Goal: Contribute content: Add original content to the website for others to see

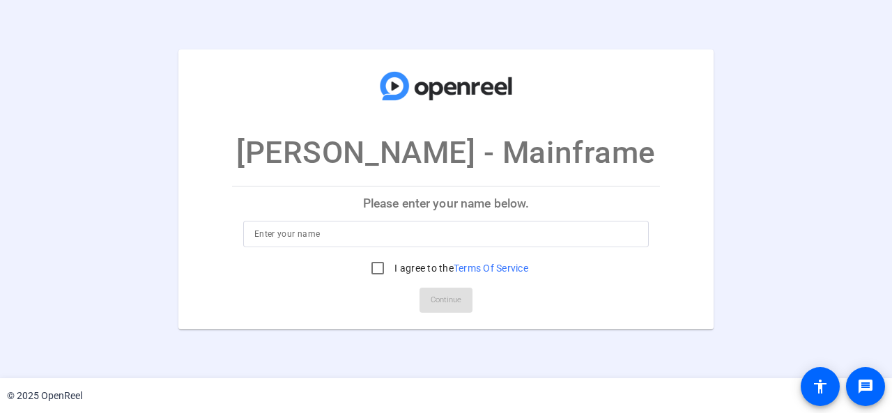
click at [432, 207] on p "Please enter your name below." at bounding box center [446, 203] width 428 height 33
click at [412, 226] on input at bounding box center [445, 234] width 383 height 17
type input "[PERSON_NAME]"
click at [373, 271] on input "I agree to the Terms Of Service" at bounding box center [378, 268] width 28 height 28
checkbox input "true"
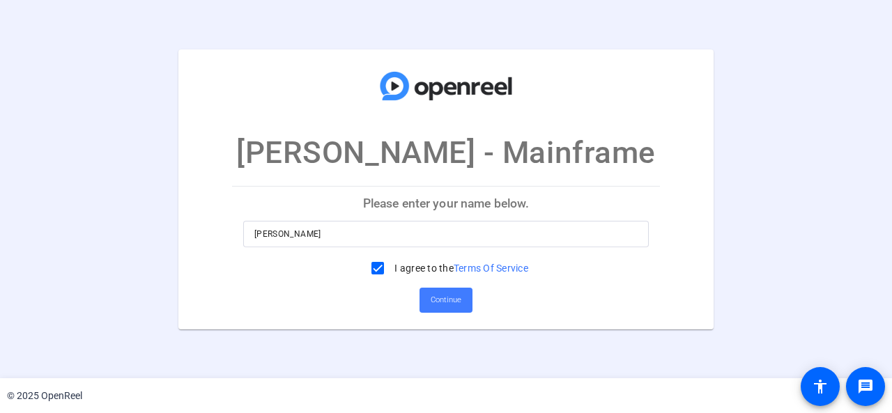
click at [439, 296] on span "Continue" at bounding box center [446, 300] width 31 height 21
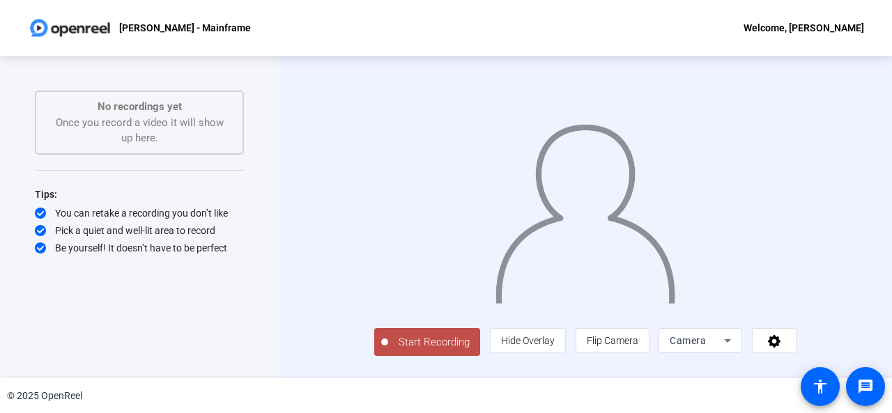
scroll to position [17, 0]
click at [405, 349] on span "Start Recording" at bounding box center [434, 342] width 92 height 16
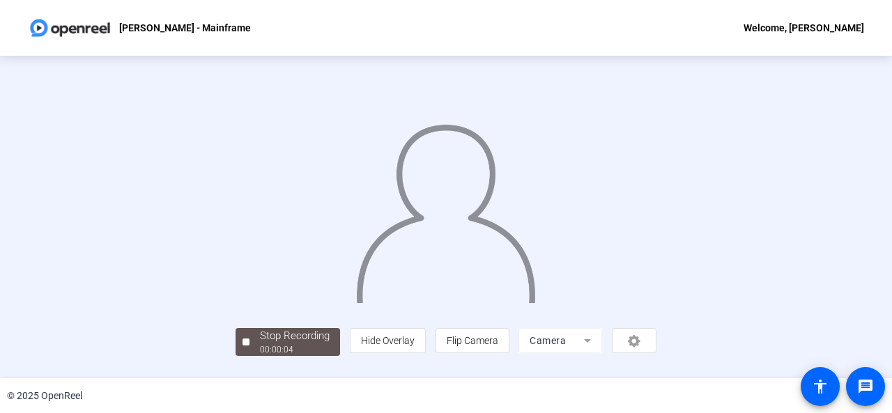
scroll to position [83, 0]
click at [235, 353] on button "Stop Recording 00:00:06" at bounding box center [287, 342] width 105 height 29
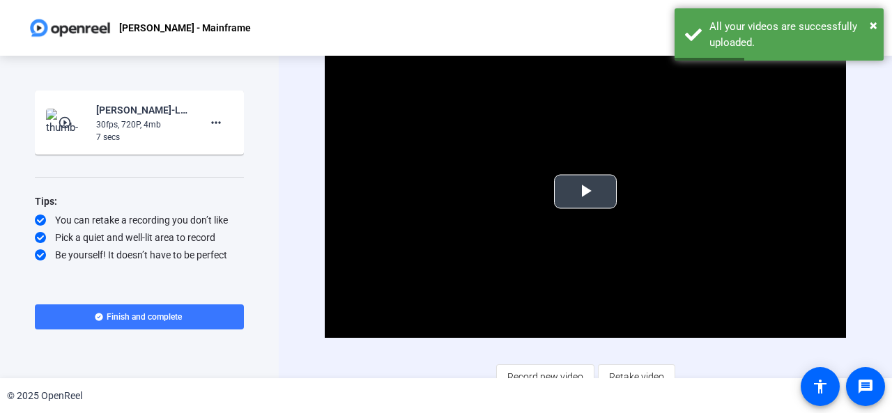
scroll to position [13, 0]
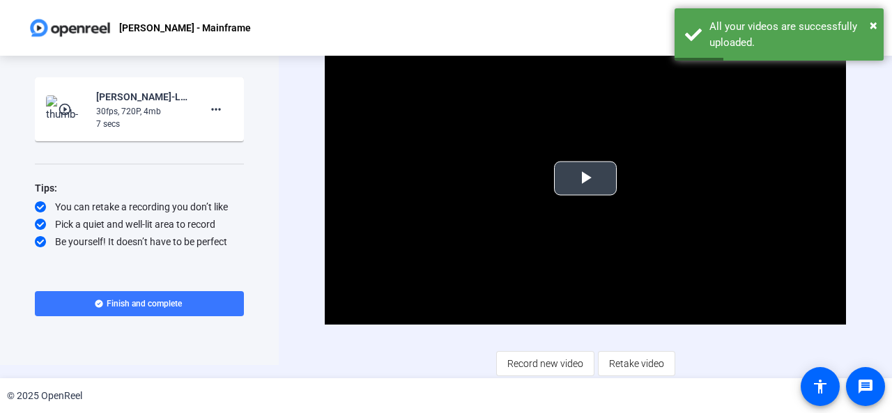
click at [585, 178] on span "Video Player" at bounding box center [585, 178] width 0 height 0
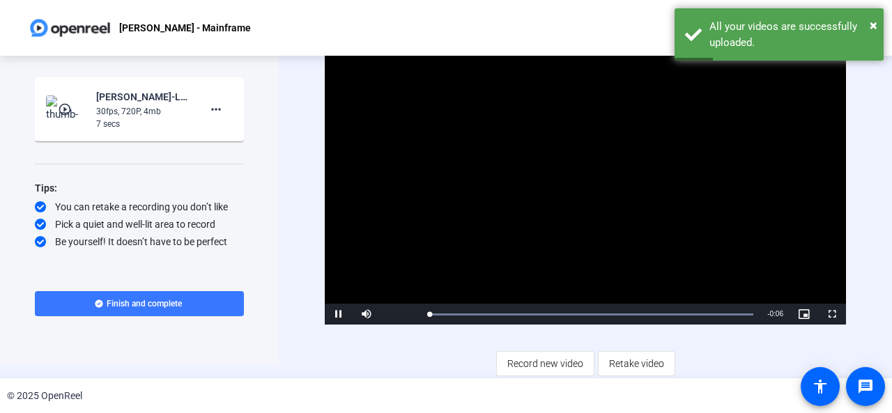
scroll to position [0, 0]
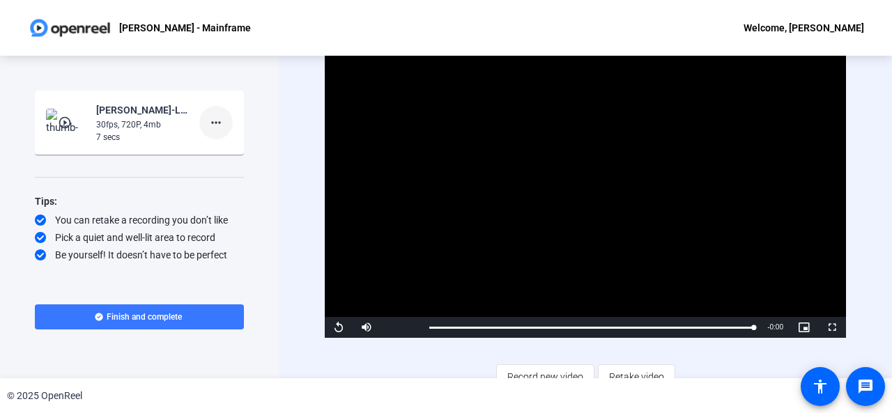
click at [218, 125] on mat-icon "more_horiz" at bounding box center [216, 122] width 17 height 17
click at [220, 149] on span "Delete clip" at bounding box center [238, 152] width 56 height 17
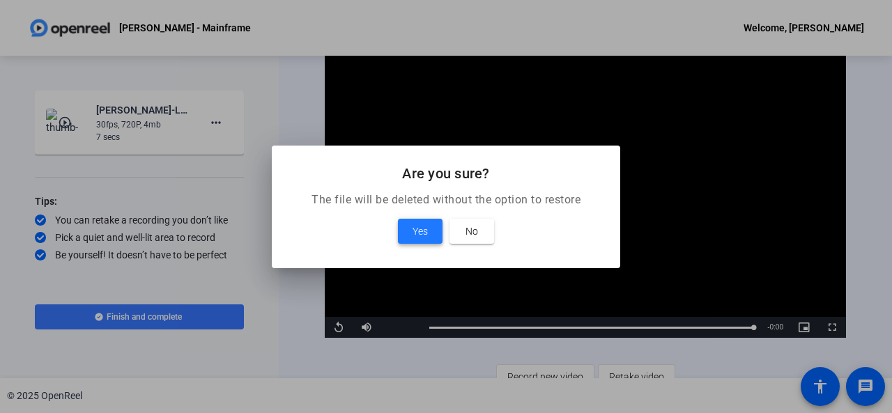
click at [424, 225] on span "Yes" at bounding box center [419, 231] width 15 height 17
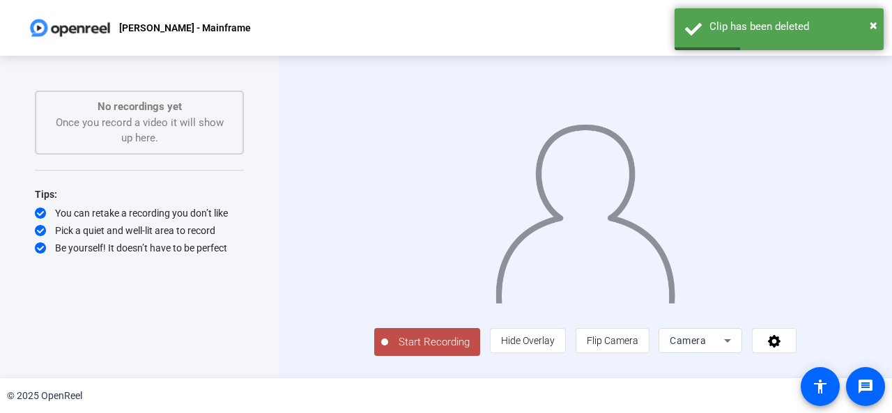
scroll to position [17, 0]
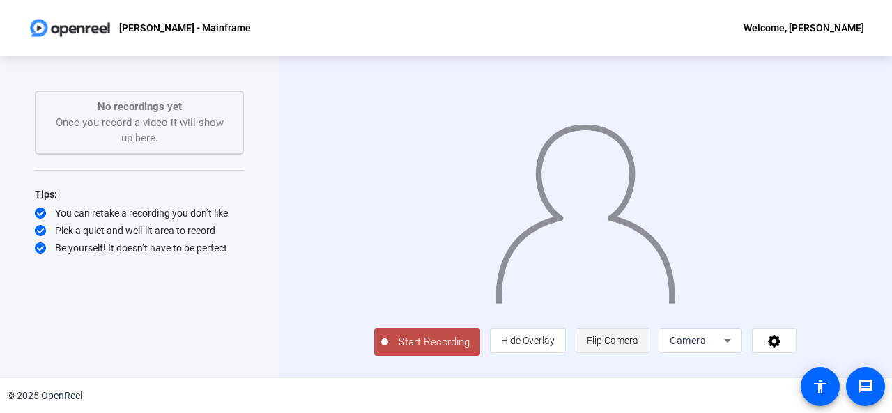
click at [638, 346] on span "Flip Camera" at bounding box center [613, 340] width 52 height 11
click at [796, 341] on span at bounding box center [773, 340] width 43 height 33
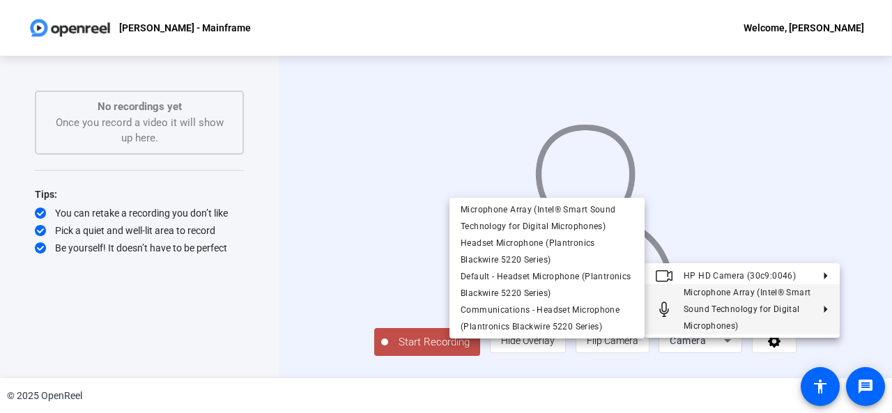
click at [219, 208] on div at bounding box center [446, 206] width 892 height 413
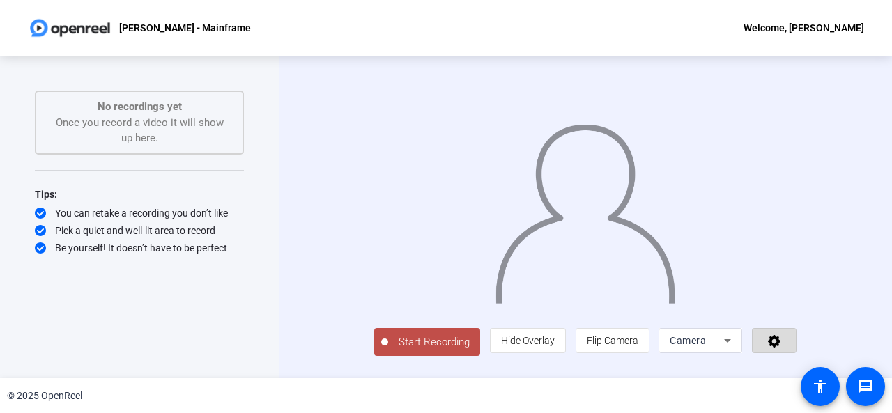
click at [796, 344] on span at bounding box center [773, 340] width 43 height 33
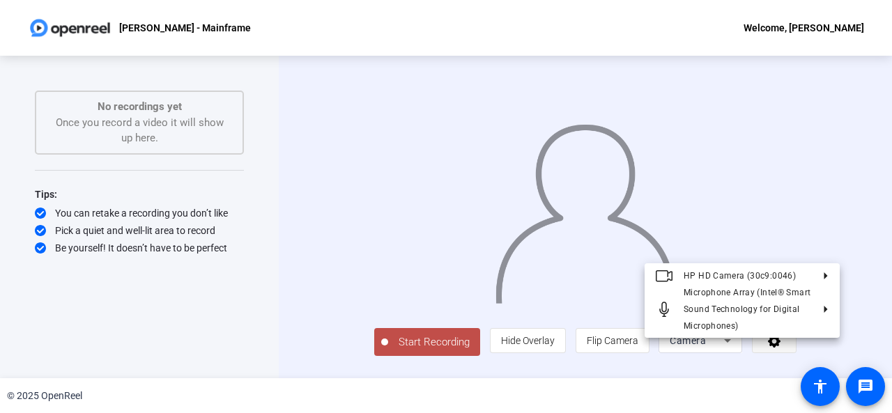
click at [806, 344] on div at bounding box center [446, 206] width 892 height 413
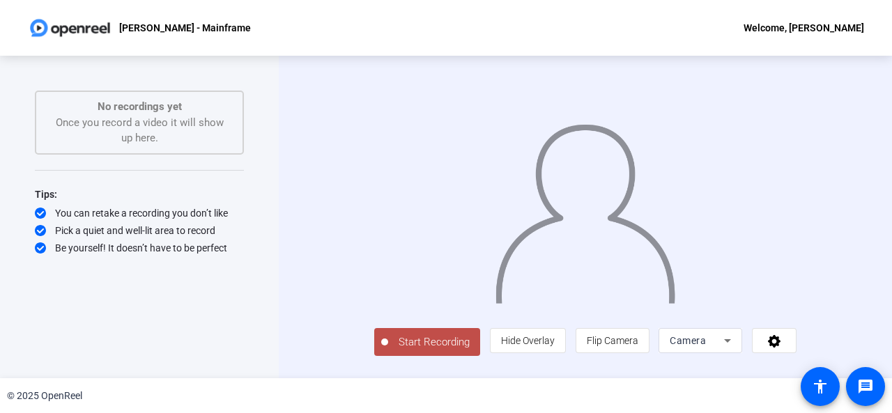
click at [397, 348] on span "Start Recording" at bounding box center [434, 342] width 92 height 16
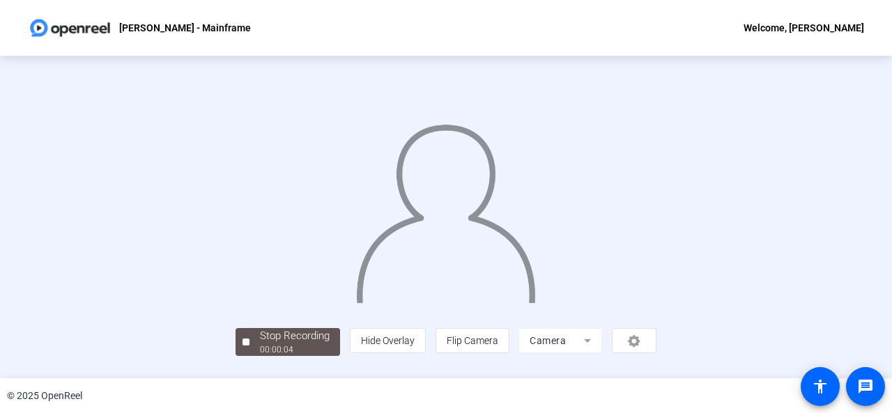
scroll to position [83, 0]
click at [249, 357] on span "Stop Recording 00:00:06" at bounding box center [294, 342] width 91 height 29
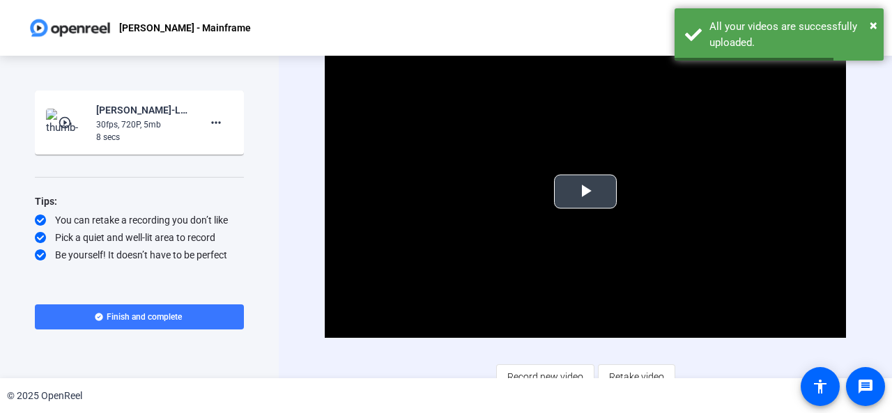
click at [585, 192] on span "Video Player" at bounding box center [585, 192] width 0 height 0
click at [215, 116] on mat-icon "more_horiz" at bounding box center [216, 122] width 17 height 17
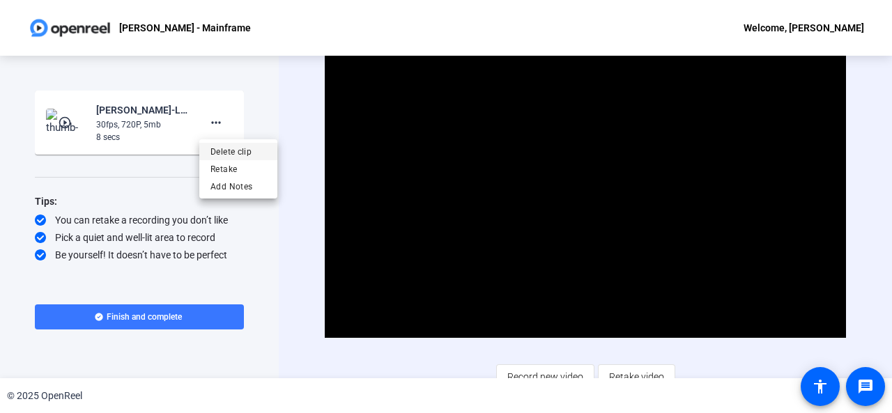
click at [218, 146] on span "Delete clip" at bounding box center [238, 152] width 56 height 17
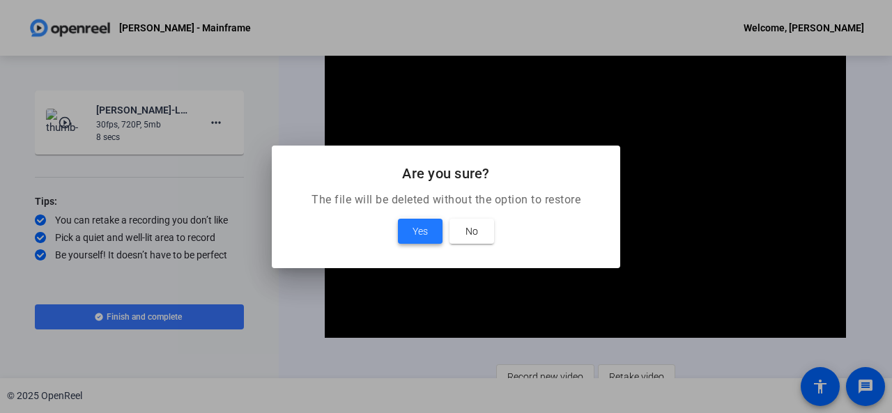
click at [414, 231] on span "Yes" at bounding box center [419, 231] width 15 height 17
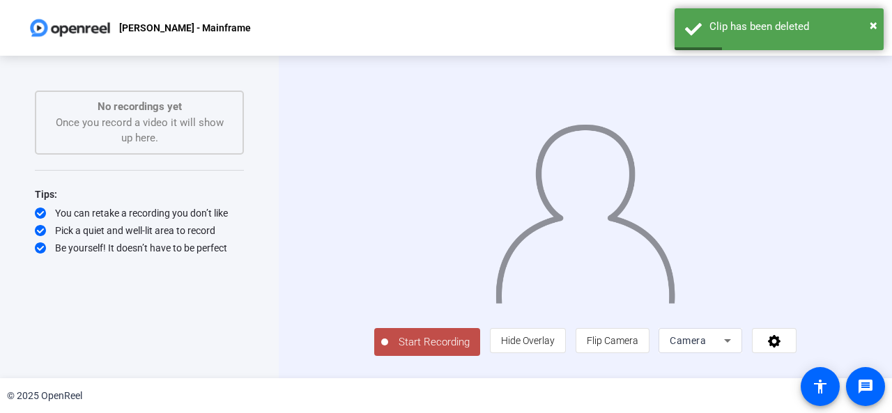
drag, startPoint x: 323, startPoint y: 169, endPoint x: 478, endPoint y: 281, distance: 190.6
click at [494, 281] on img at bounding box center [585, 209] width 183 height 190
click at [396, 350] on span "Start Recording" at bounding box center [434, 342] width 92 height 16
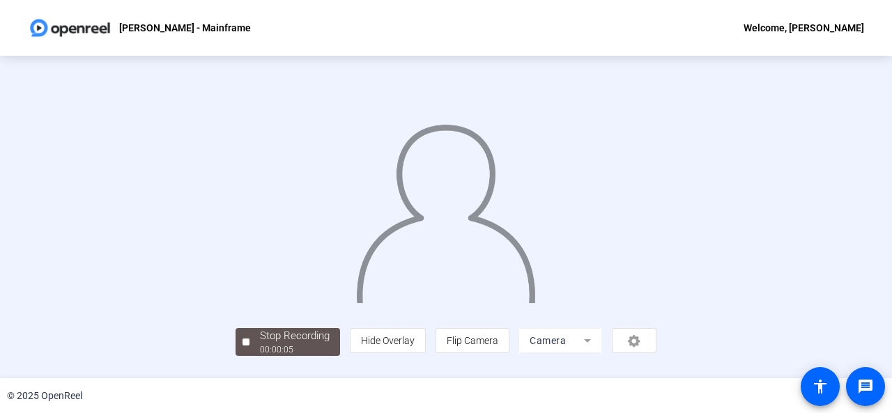
scroll to position [83, 0]
click at [260, 344] on div "Stop Recording" at bounding box center [295, 336] width 70 height 16
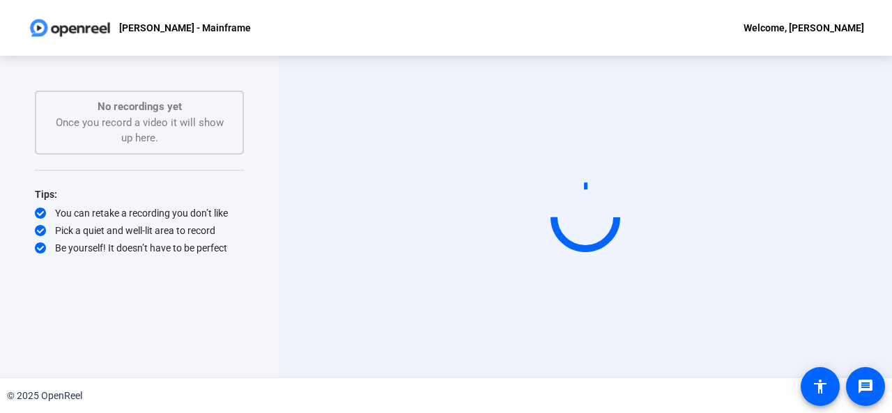
scroll to position [0, 0]
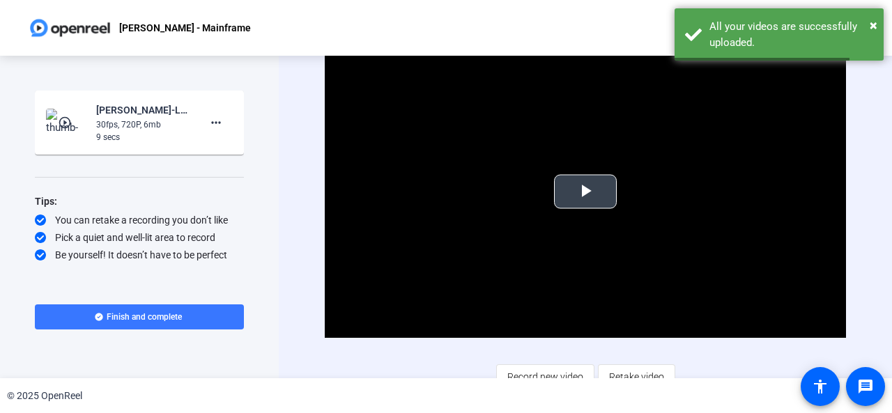
click at [547, 192] on video "Video Player" at bounding box center [585, 191] width 521 height 293
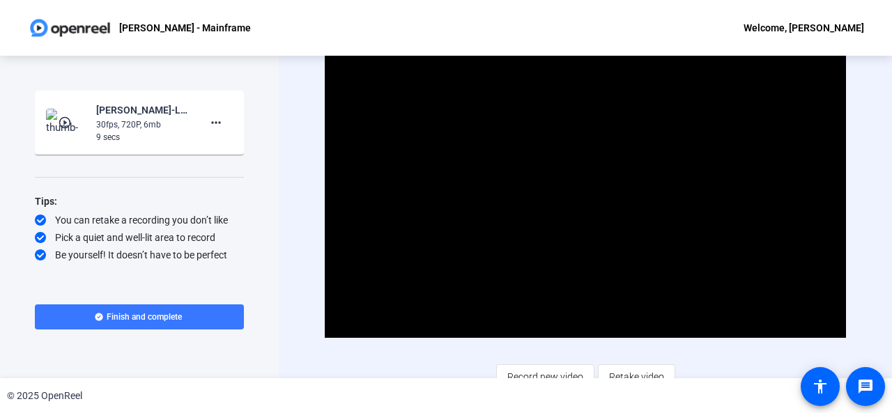
scroll to position [13, 0]
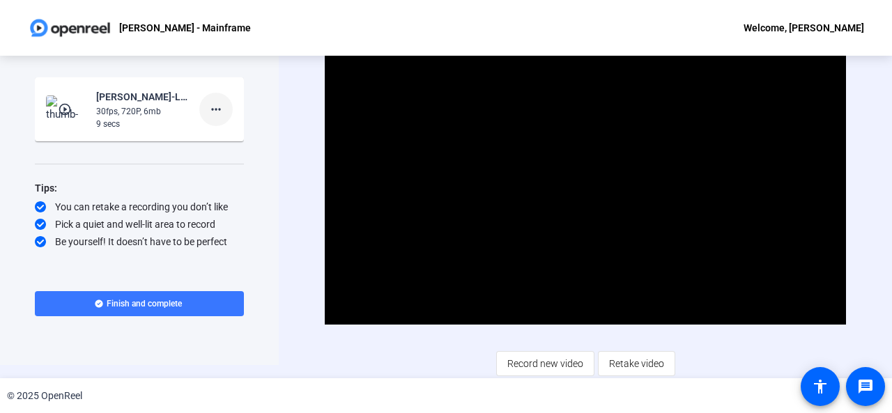
click at [217, 102] on mat-icon "more_horiz" at bounding box center [216, 109] width 17 height 17
click at [217, 132] on span "Delete clip" at bounding box center [238, 138] width 56 height 17
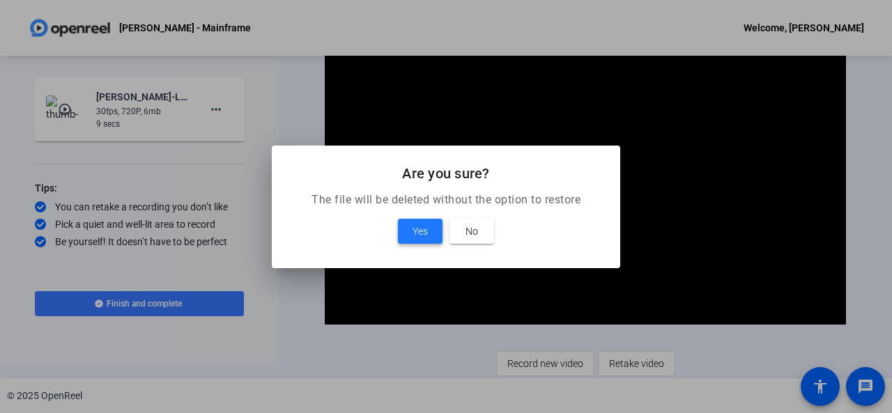
click at [417, 236] on span "Yes" at bounding box center [419, 231] width 15 height 17
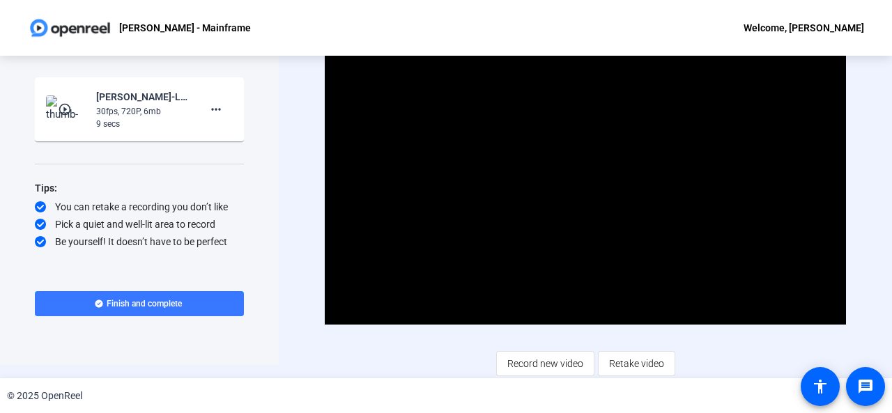
scroll to position [0, 0]
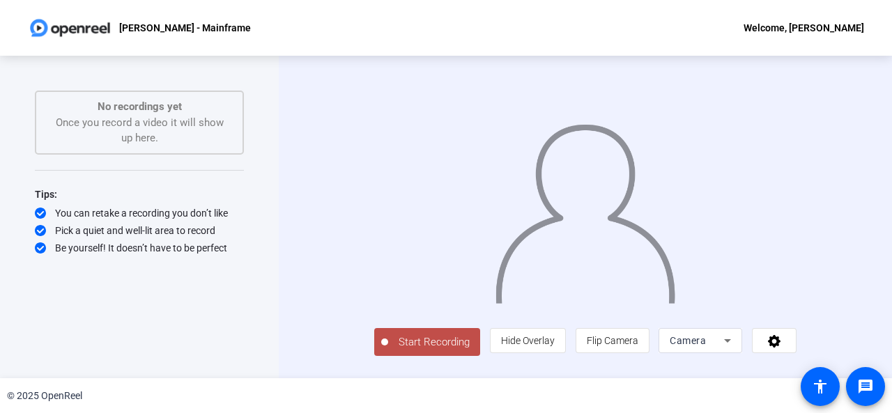
click at [414, 350] on span "Start Recording" at bounding box center [434, 342] width 92 height 16
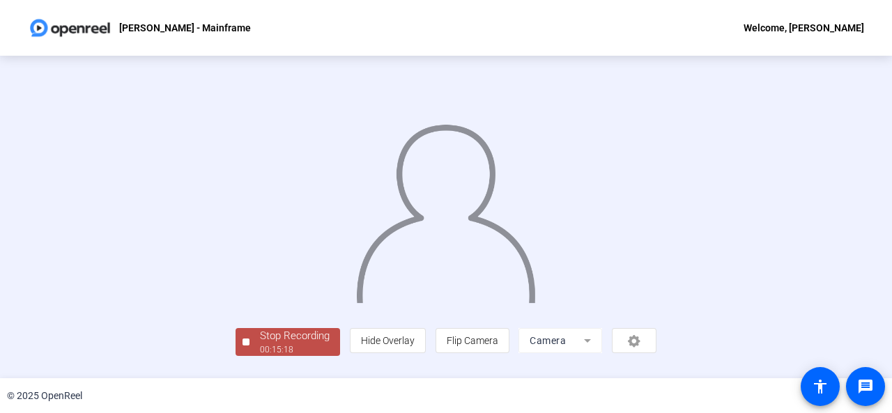
click at [481, 263] on img at bounding box center [446, 208] width 182 height 189
click at [260, 356] on div "00:15:19" at bounding box center [295, 349] width 70 height 13
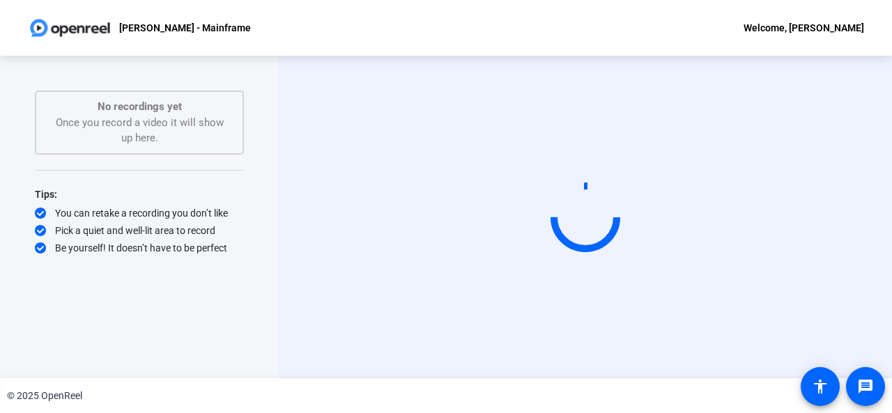
scroll to position [0, 0]
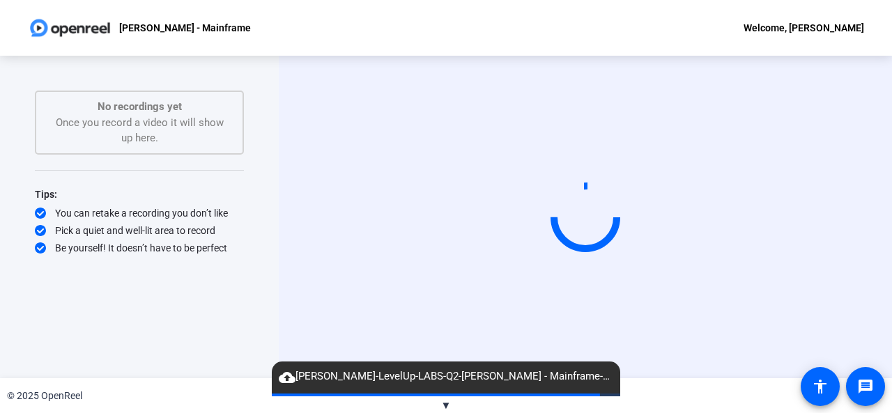
click at [249, 231] on div "Start Recording No recordings yet Once you record a video it will show up here.…" at bounding box center [139, 217] width 279 height 323
click at [320, 307] on div "Start Recording" at bounding box center [585, 217] width 613 height 323
click at [296, 294] on div "Start Recording" at bounding box center [585, 217] width 613 height 323
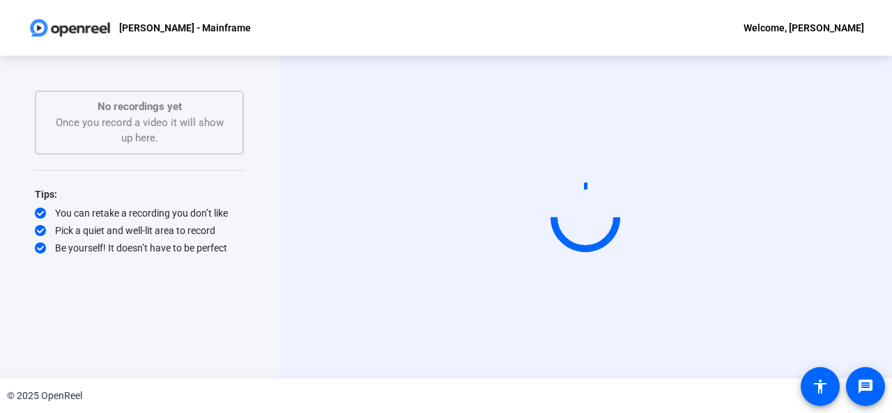
click at [293, 200] on div "Start Recording" at bounding box center [585, 217] width 613 height 323
click at [481, 276] on video at bounding box center [585, 217] width 209 height 118
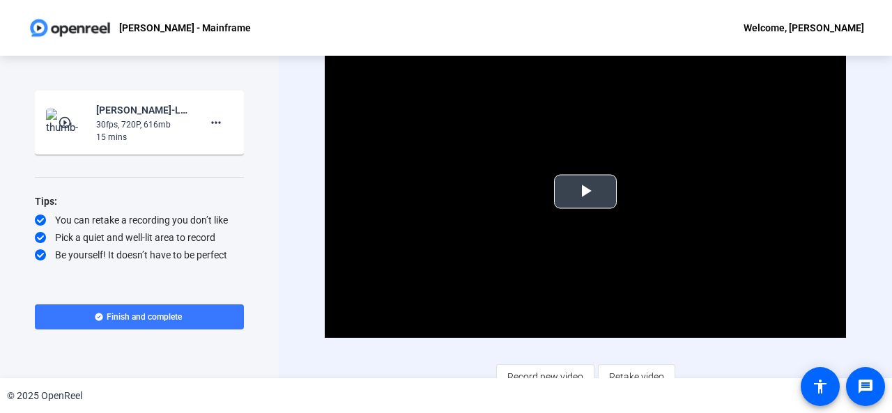
click at [570, 173] on video "Video Player" at bounding box center [585, 191] width 521 height 293
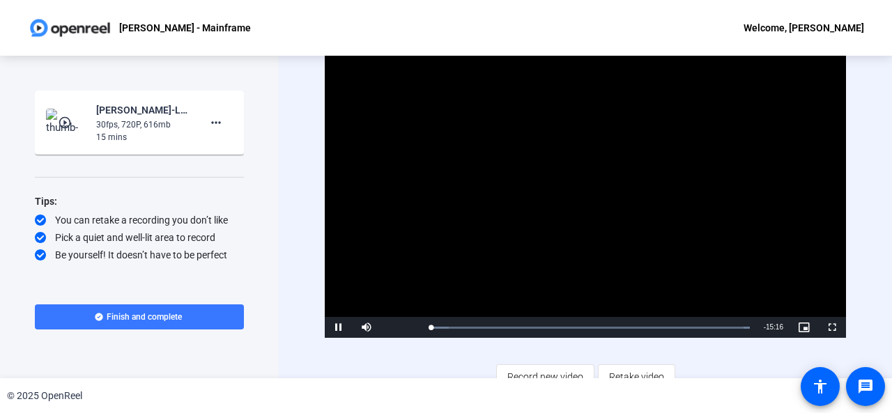
scroll to position [13, 0]
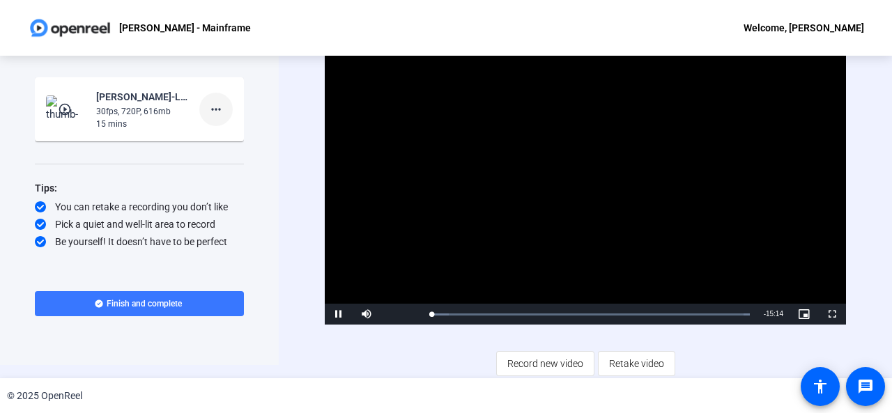
click at [216, 109] on mat-icon "more_horiz" at bounding box center [216, 109] width 17 height 17
click at [219, 132] on span "Delete clip" at bounding box center [238, 138] width 56 height 17
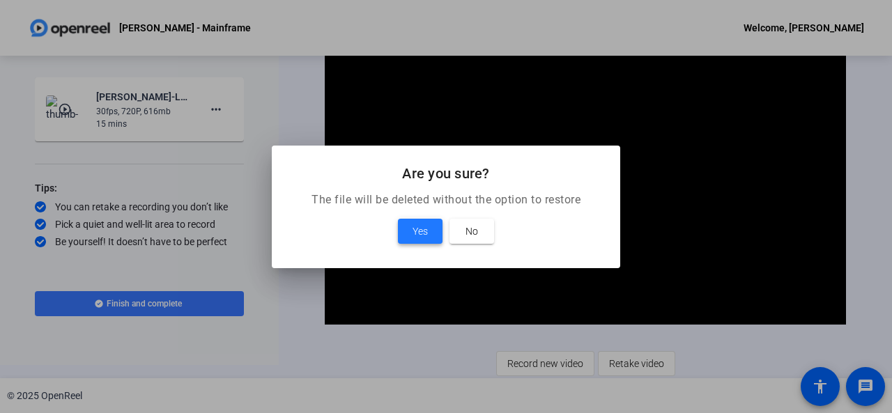
click at [425, 235] on span "Yes" at bounding box center [419, 231] width 15 height 17
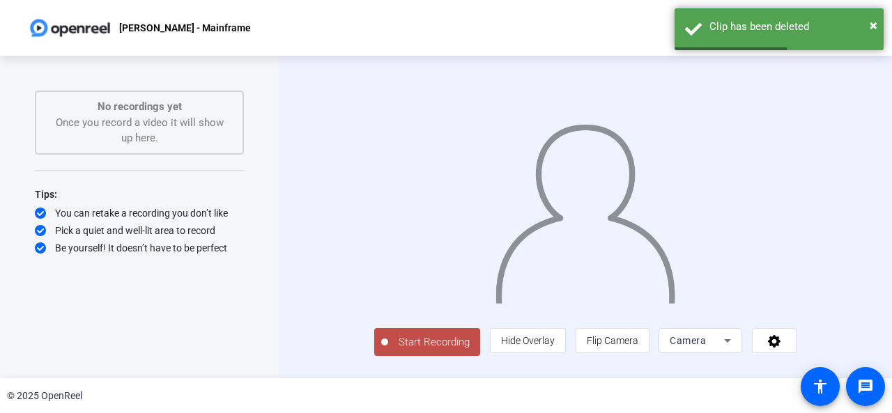
scroll to position [12, 0]
click at [638, 346] on span "Flip Camera" at bounding box center [613, 340] width 52 height 26
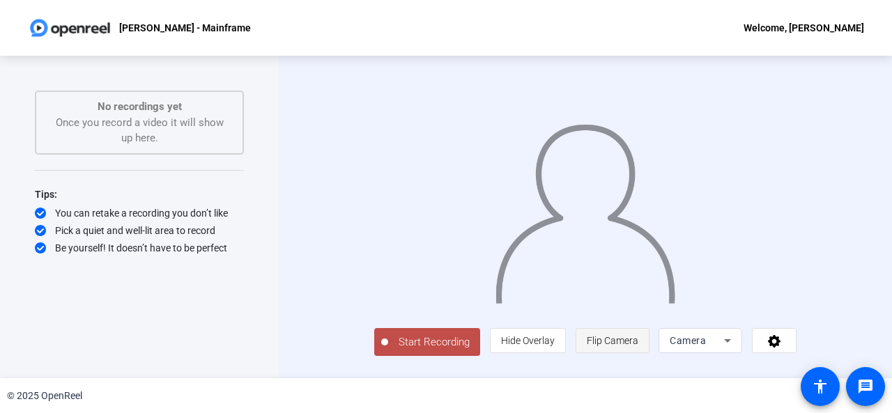
click at [638, 346] on span "Flip Camera" at bounding box center [613, 340] width 52 height 26
click at [382, 356] on button "Start Recording" at bounding box center [427, 342] width 106 height 28
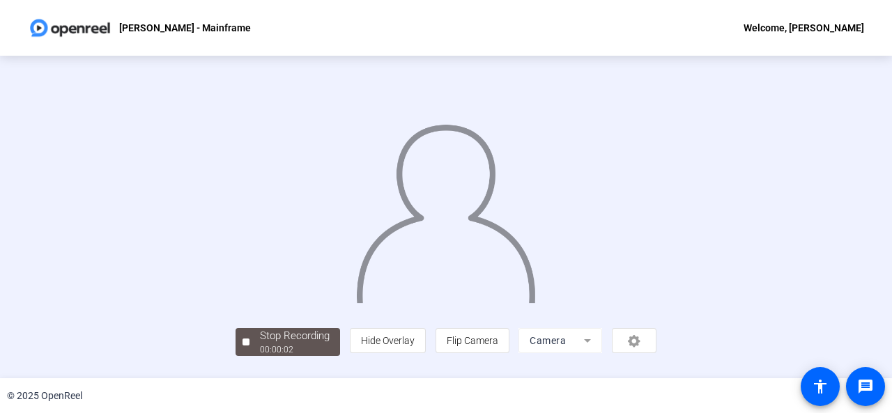
scroll to position [83, 0]
click at [260, 344] on div "Stop Recording" at bounding box center [295, 336] width 70 height 16
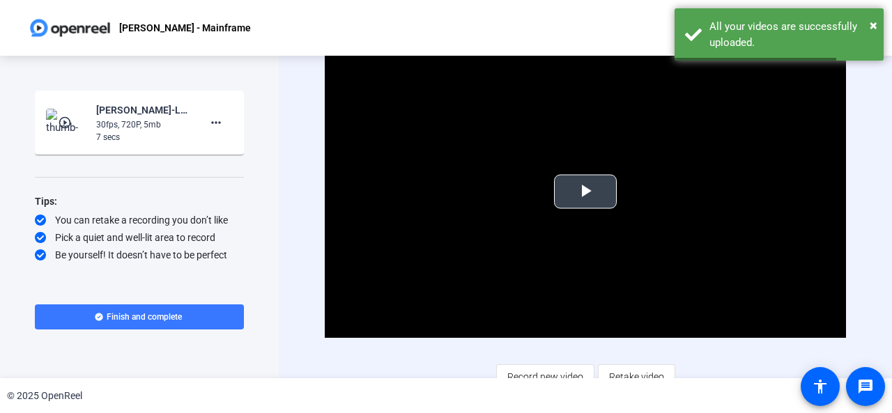
click at [564, 225] on video "Video Player" at bounding box center [585, 191] width 521 height 293
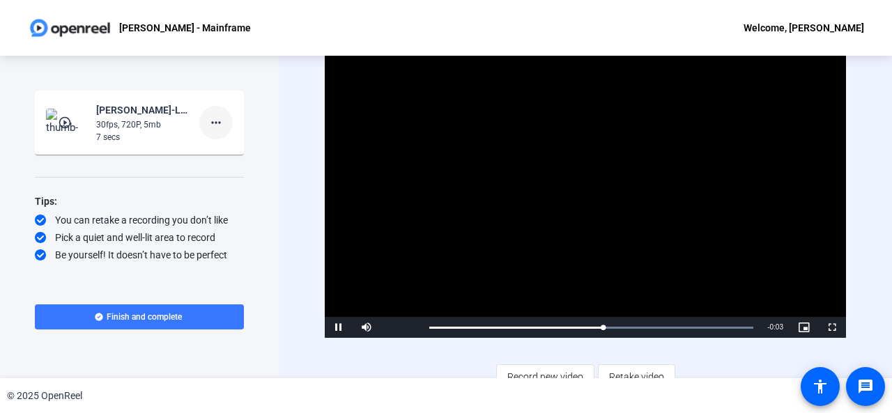
click at [210, 126] on mat-icon "more_horiz" at bounding box center [216, 122] width 17 height 17
click at [219, 151] on span "Delete clip" at bounding box center [238, 152] width 56 height 17
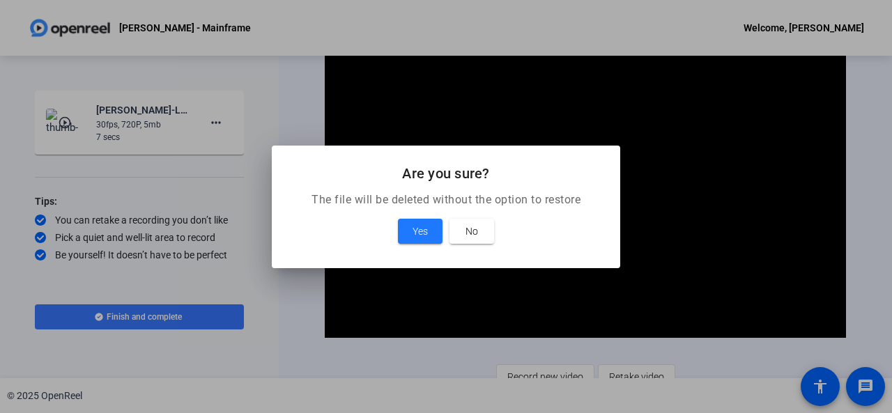
click at [421, 247] on mat-dialog-content "The file will be deleted without the option to restore Yes No" at bounding box center [446, 230] width 348 height 77
click at [421, 239] on span at bounding box center [420, 231] width 45 height 33
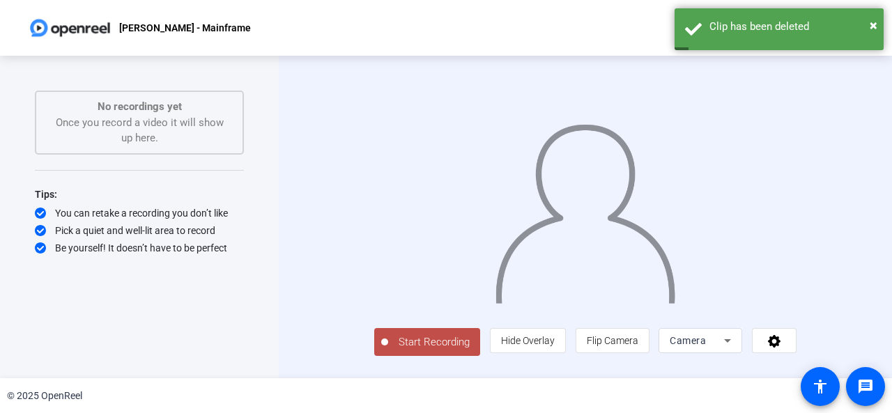
scroll to position [7, 0]
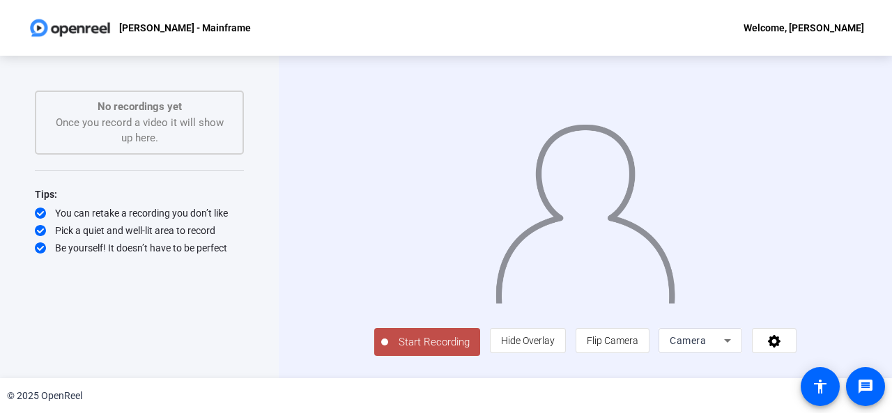
click at [402, 350] on span "Start Recording" at bounding box center [434, 342] width 92 height 16
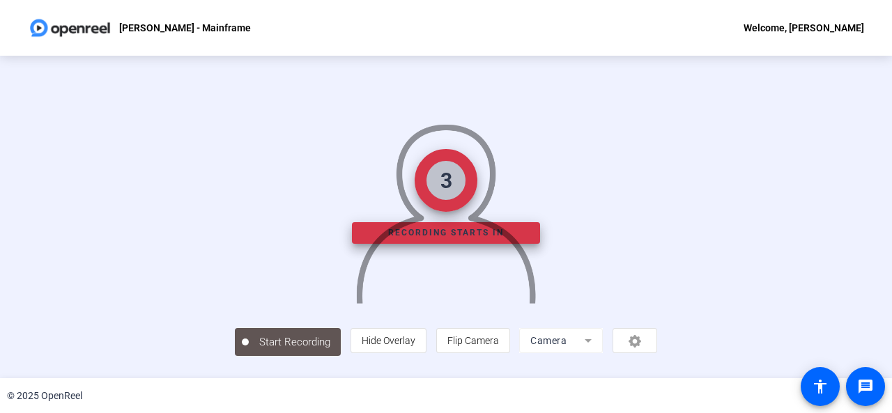
scroll to position [0, 0]
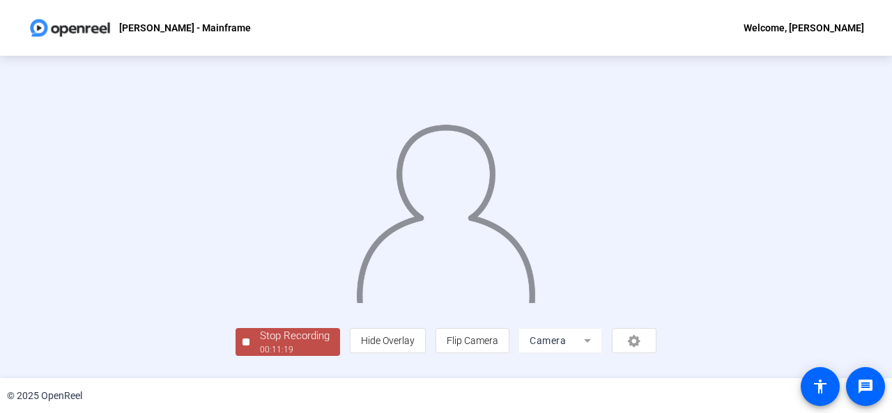
click at [355, 251] on img at bounding box center [446, 208] width 182 height 189
click at [260, 344] on div "Stop Recording" at bounding box center [295, 336] width 70 height 16
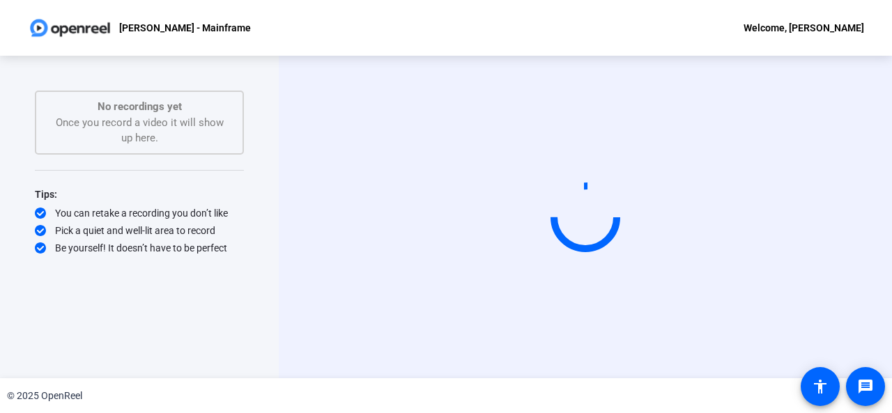
scroll to position [0, 0]
click at [226, 211] on div "You can retake a recording you don’t like" at bounding box center [139, 213] width 209 height 14
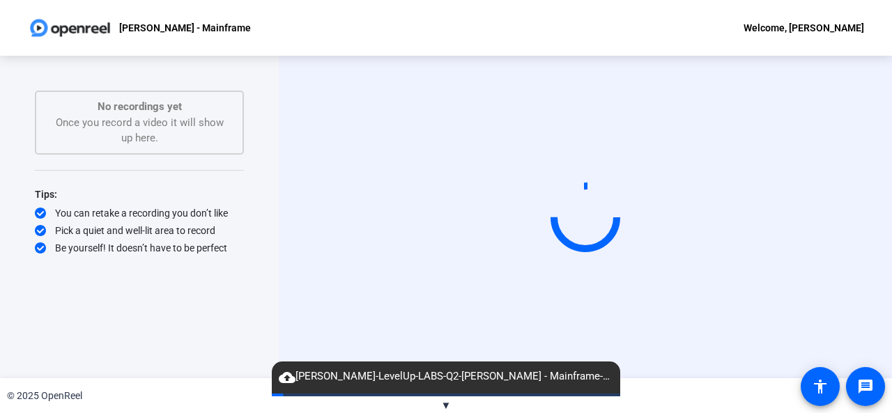
click at [283, 272] on div "Start Recording" at bounding box center [585, 217] width 613 height 323
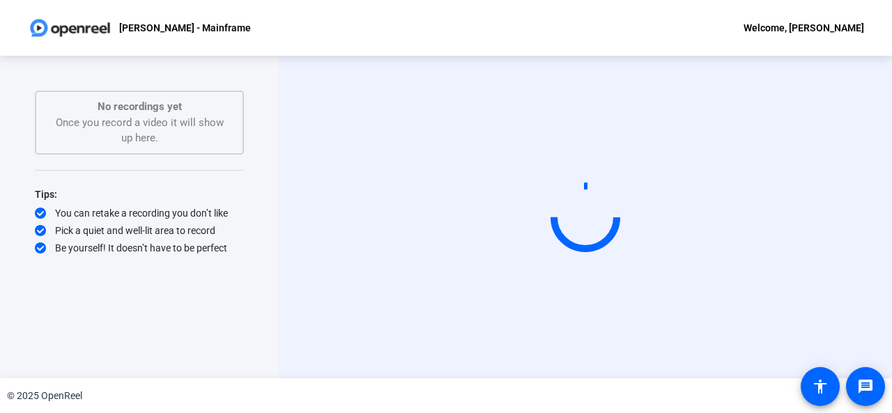
click at [481, 158] on video at bounding box center [585, 217] width 209 height 118
click at [481, 276] on video at bounding box center [585, 217] width 209 height 118
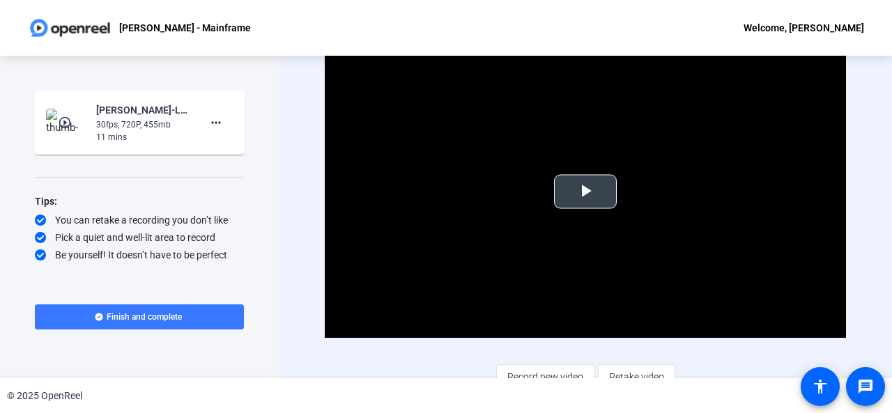
click at [524, 278] on video "Video Player" at bounding box center [585, 191] width 521 height 293
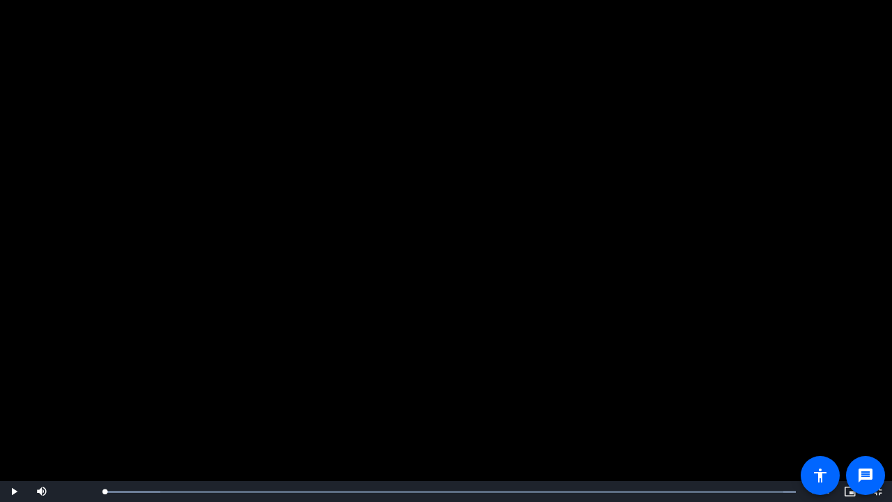
click at [524, 339] on video "Video Player" at bounding box center [446, 251] width 892 height 502
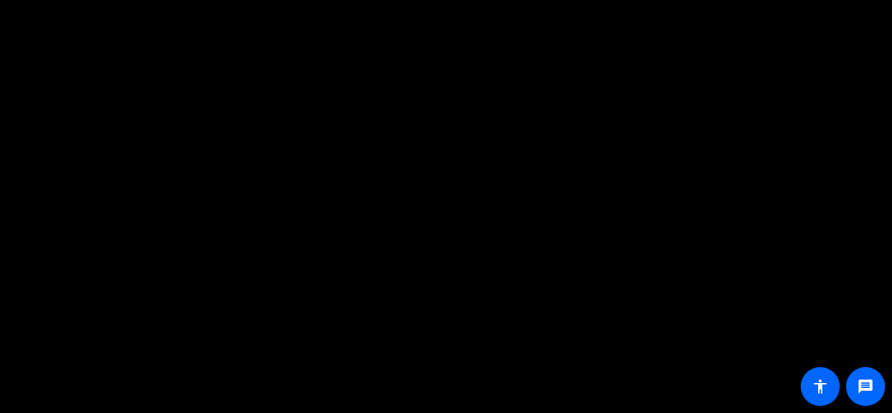
scroll to position [13, 0]
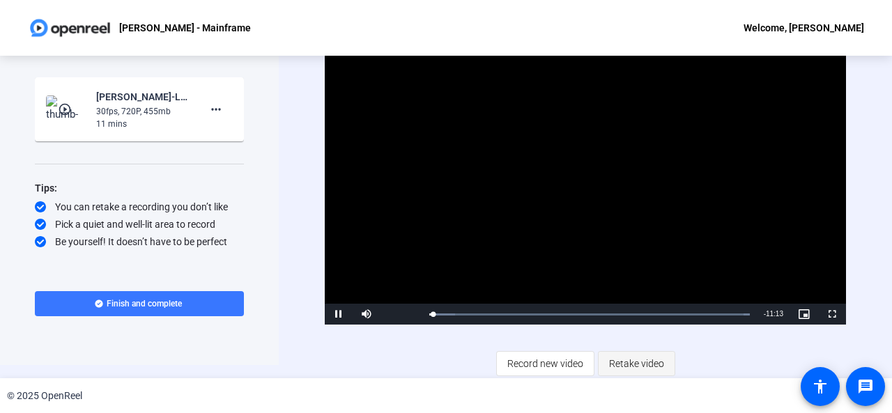
click at [609, 361] on span "Retake video" at bounding box center [636, 363] width 55 height 26
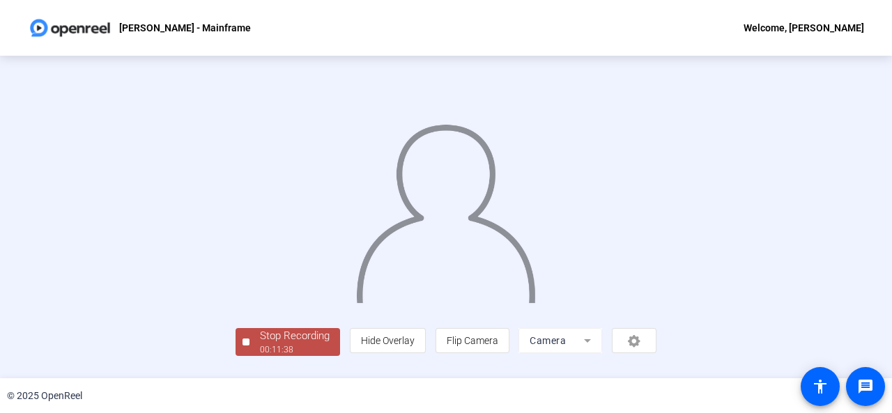
scroll to position [83, 0]
click at [260, 344] on div "Stop Recording" at bounding box center [295, 336] width 70 height 16
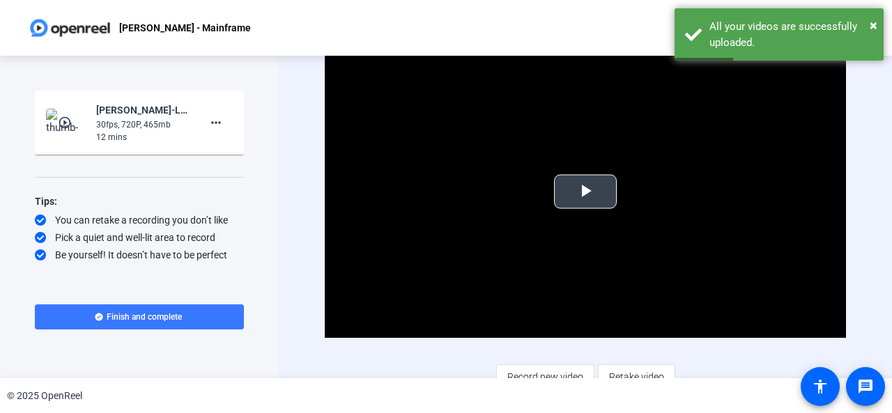
click at [598, 217] on video "Video Player" at bounding box center [585, 191] width 521 height 293
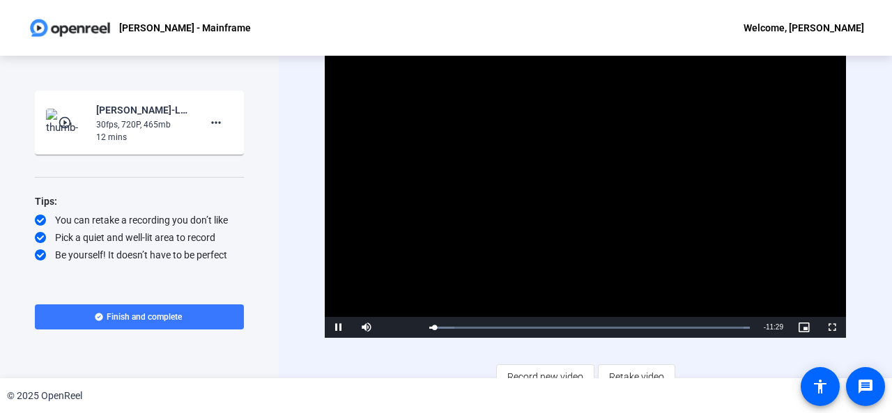
scroll to position [13, 0]
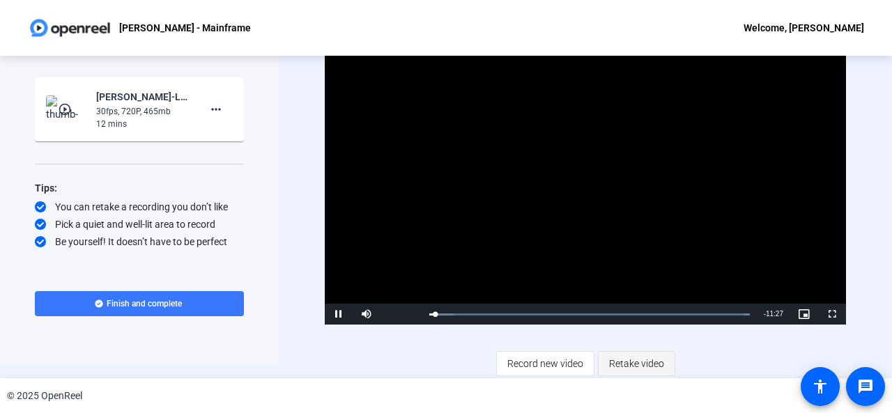
click at [647, 370] on span "Retake video" at bounding box center [636, 363] width 55 height 26
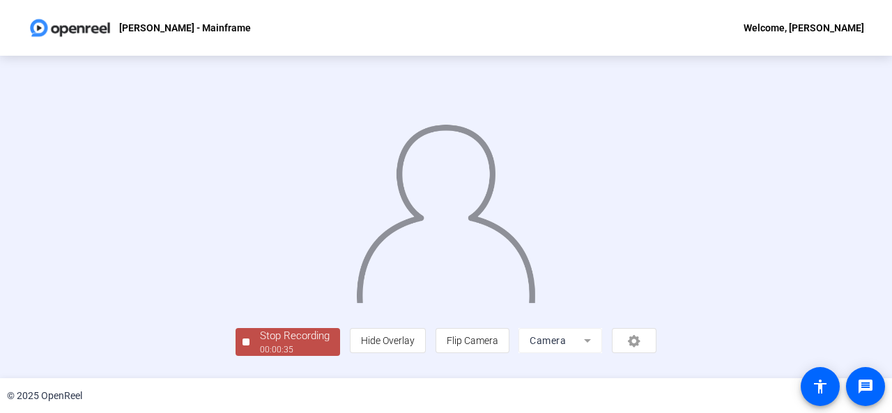
scroll to position [83, 0]
click at [260, 353] on div "00:00:36" at bounding box center [295, 349] width 70 height 13
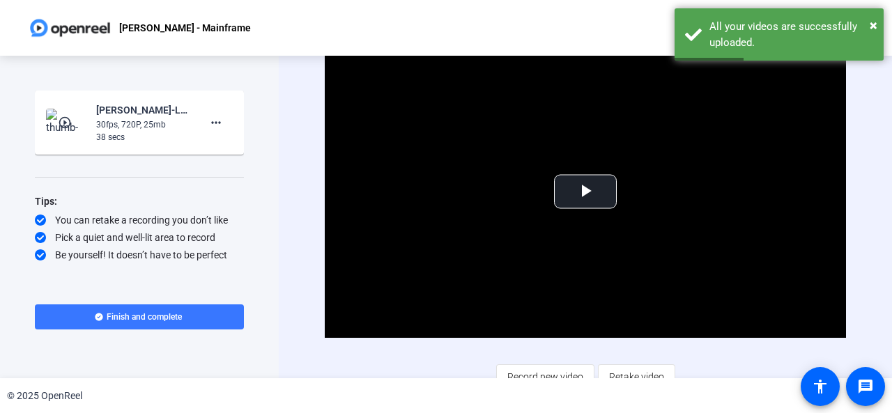
click at [268, 279] on div "Start Recording play_circle_outline [PERSON_NAME]-LevelUp-LABS-Q2-[PERSON_NAME]…" at bounding box center [139, 217] width 279 height 323
click at [217, 114] on span at bounding box center [215, 122] width 33 height 33
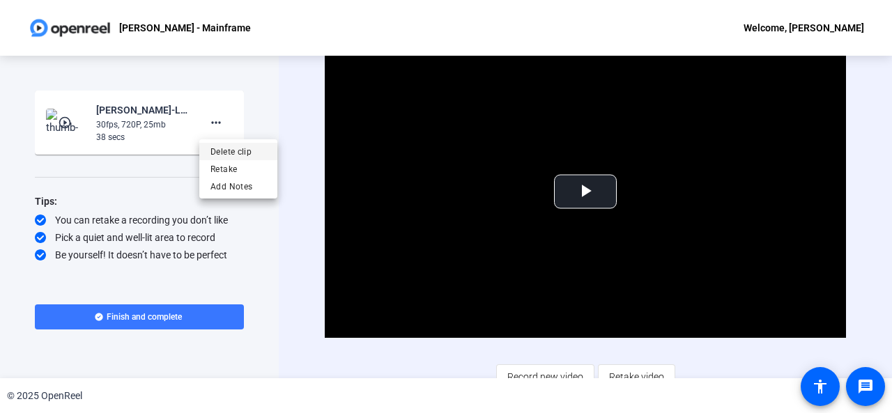
click at [222, 144] on span "Delete clip" at bounding box center [238, 152] width 56 height 17
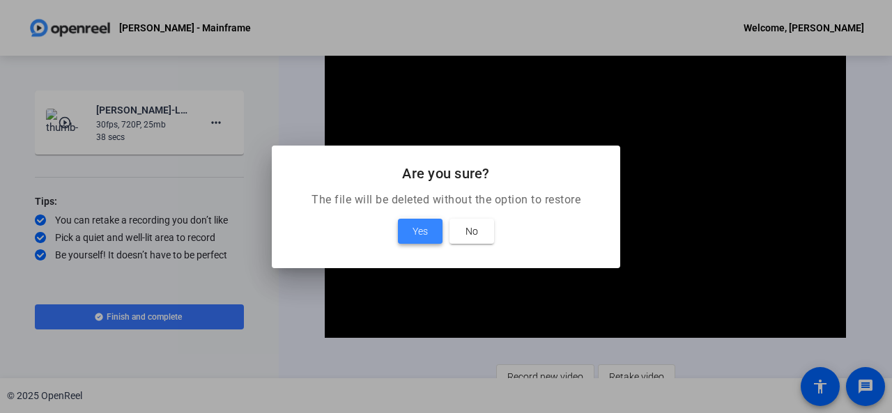
click at [414, 218] on span at bounding box center [420, 231] width 45 height 33
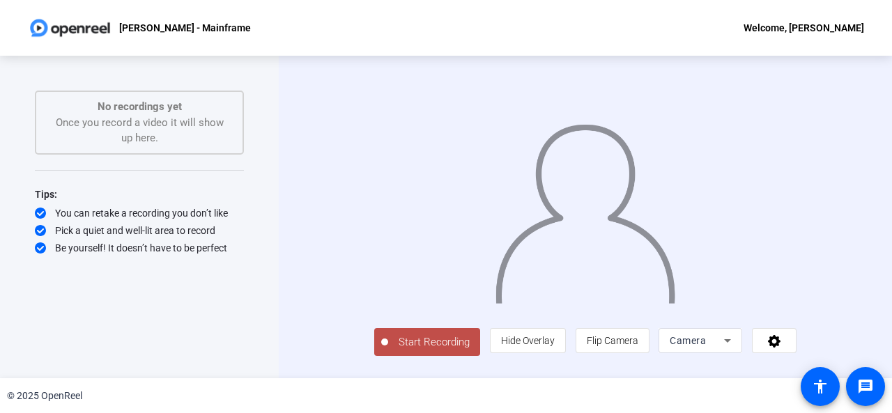
scroll to position [17, 0]
click at [407, 346] on span "Start Recording" at bounding box center [434, 342] width 92 height 16
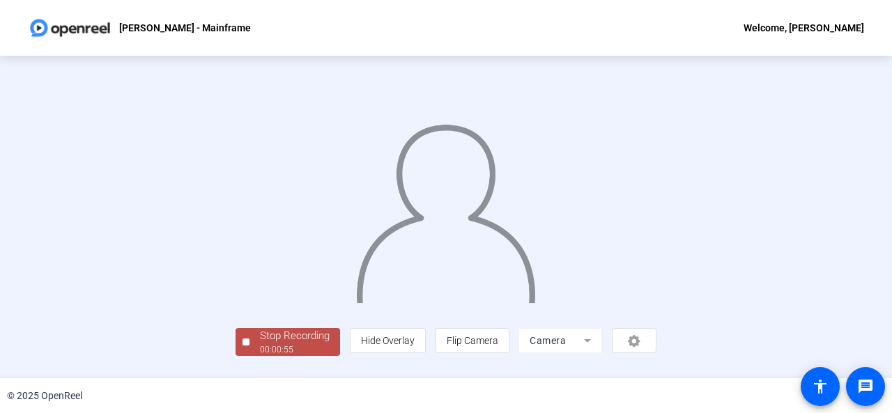
scroll to position [83, 0]
click at [260, 342] on div "Stop Recording" at bounding box center [295, 336] width 70 height 16
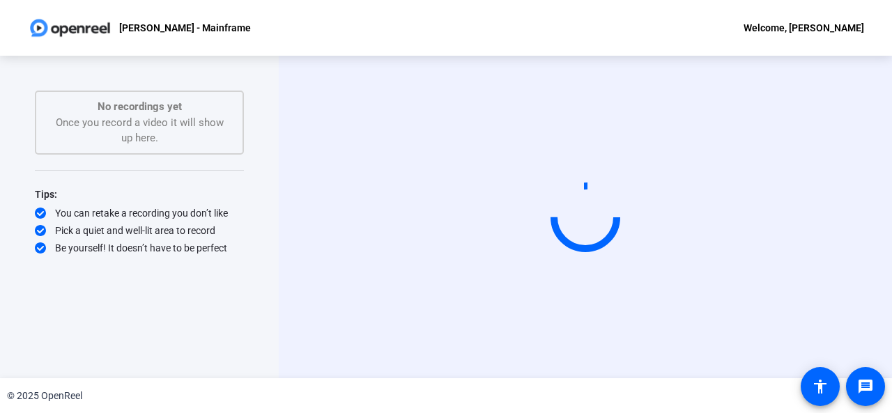
click at [182, 214] on div "You can retake a recording you don’t like" at bounding box center [139, 213] width 209 height 14
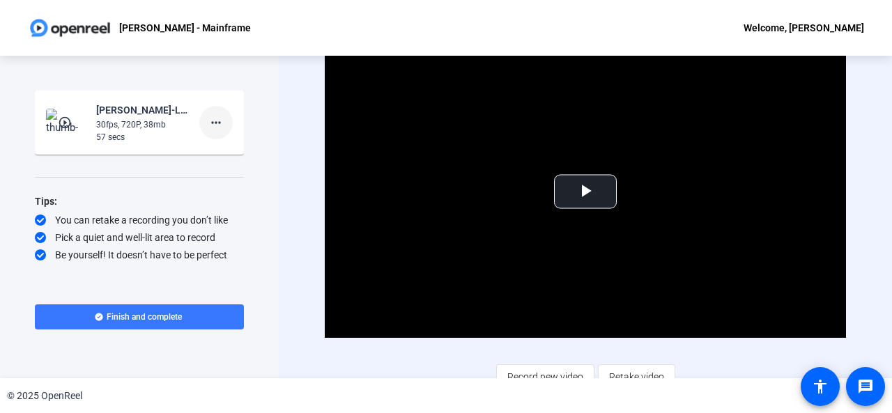
click at [212, 129] on mat-icon "more_horiz" at bounding box center [216, 122] width 17 height 17
click at [219, 144] on span "Delete clip" at bounding box center [238, 152] width 56 height 17
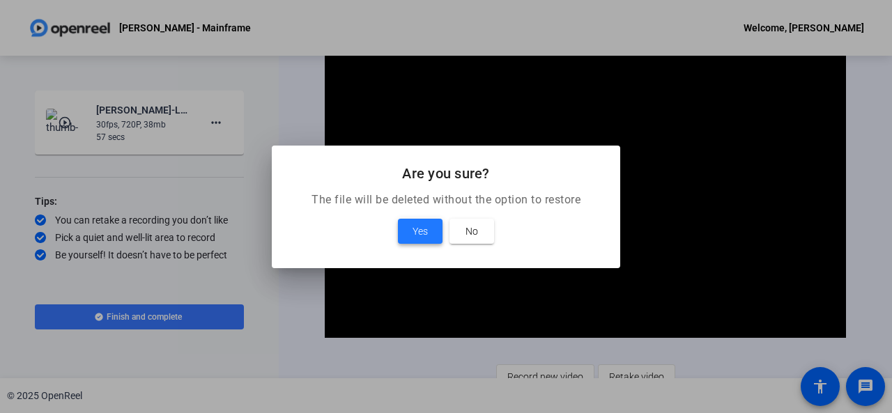
click at [418, 233] on span "Yes" at bounding box center [419, 231] width 15 height 17
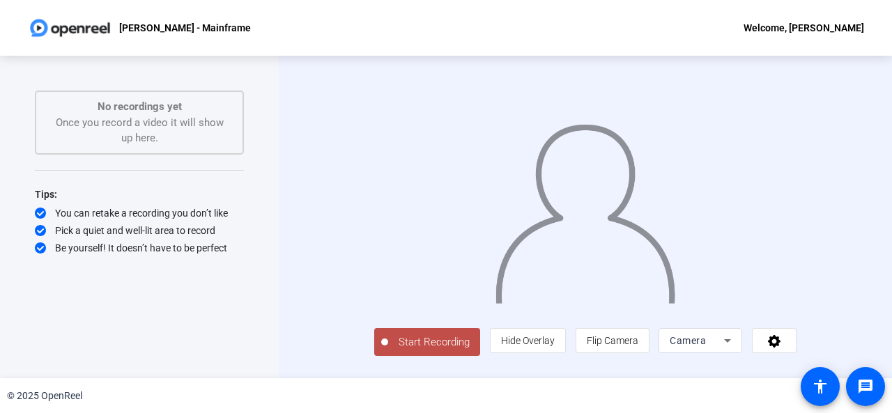
scroll to position [17, 0]
click at [374, 341] on button "Start Recording" at bounding box center [427, 342] width 106 height 28
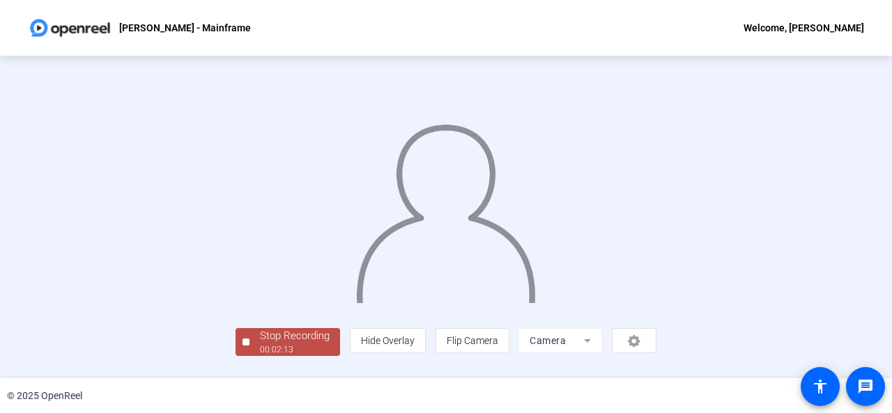
scroll to position [83, 0]
click at [260, 344] on div "Stop Recording" at bounding box center [295, 336] width 70 height 16
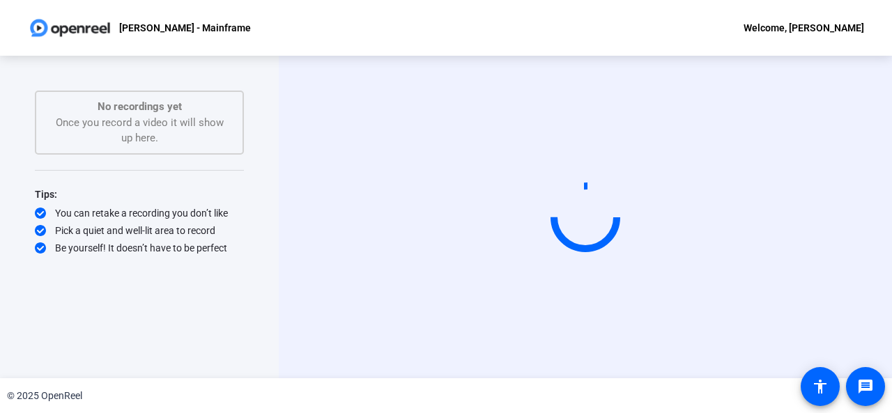
scroll to position [0, 0]
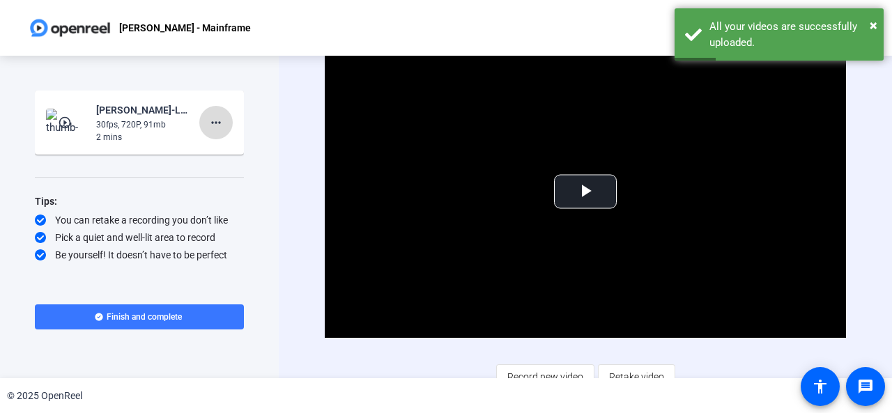
click at [220, 121] on mat-icon "more_horiz" at bounding box center [216, 122] width 17 height 17
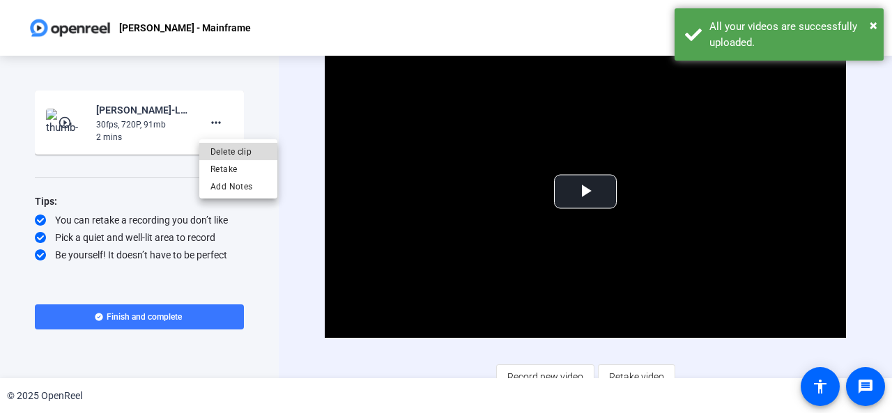
click at [237, 154] on span "Delete clip" at bounding box center [238, 152] width 56 height 17
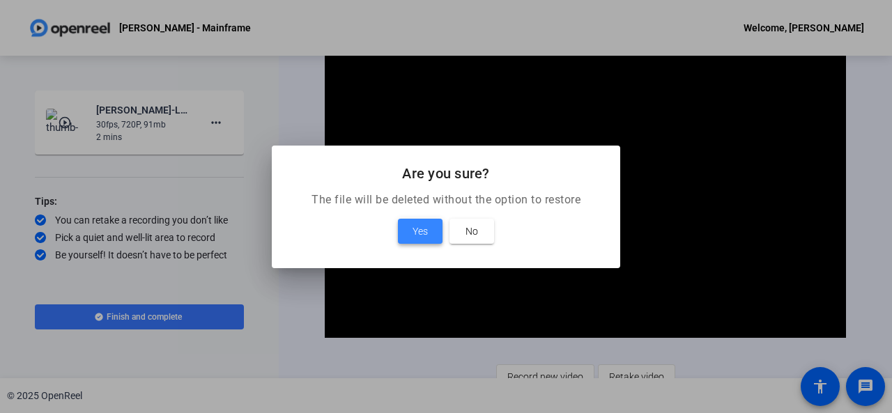
click at [418, 233] on span "Yes" at bounding box center [419, 231] width 15 height 17
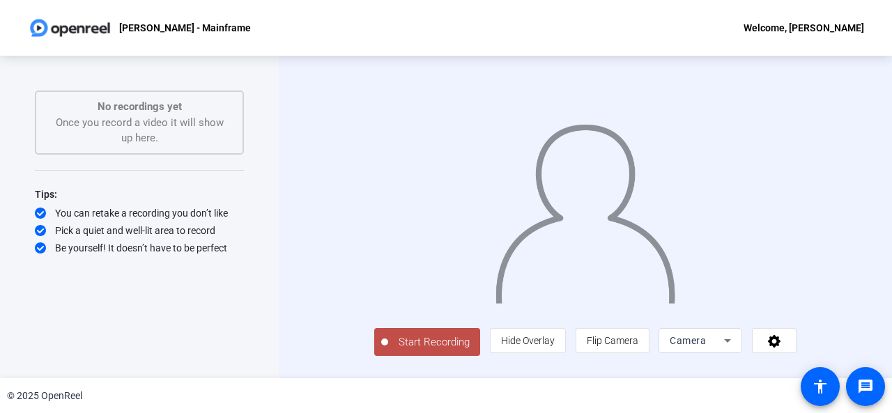
click at [446, 274] on div at bounding box center [585, 197] width 422 height 238
click at [397, 350] on span "Start Recording" at bounding box center [434, 342] width 92 height 16
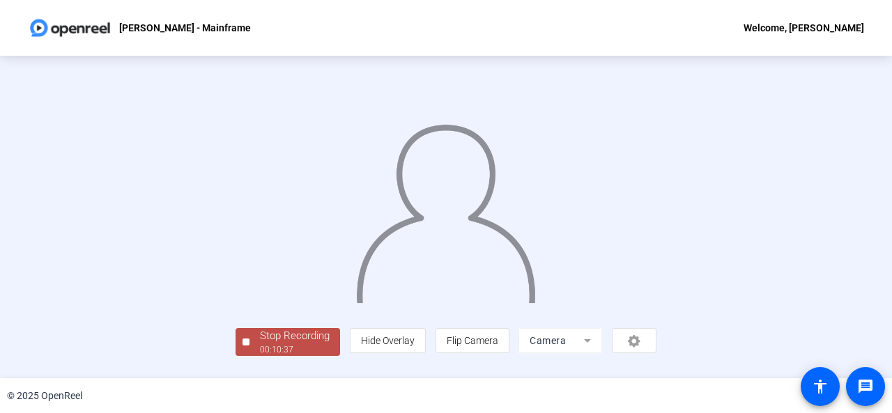
scroll to position [83, 0]
click at [260, 344] on div "Stop Recording" at bounding box center [295, 336] width 70 height 16
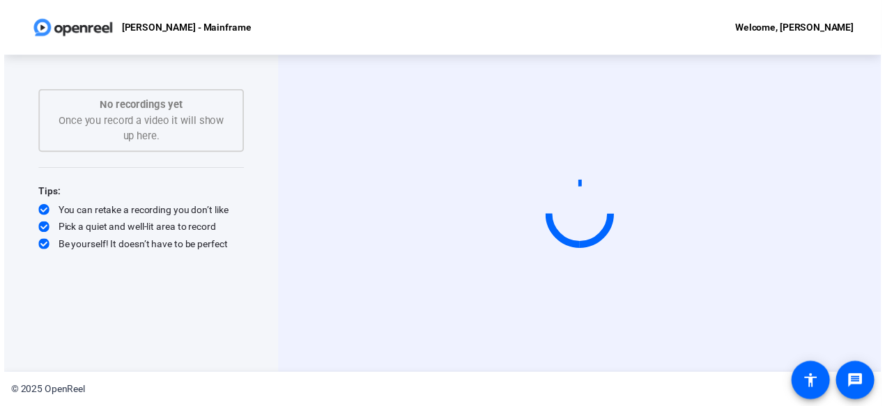
scroll to position [0, 0]
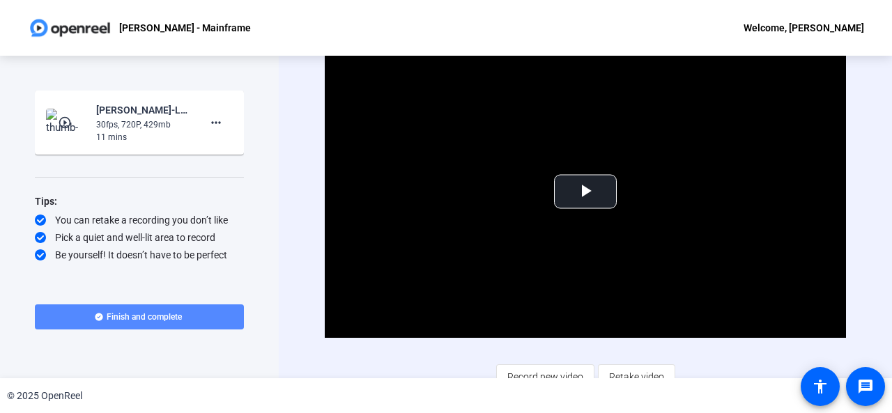
click at [169, 311] on span "Finish and complete" at bounding box center [144, 316] width 75 height 11
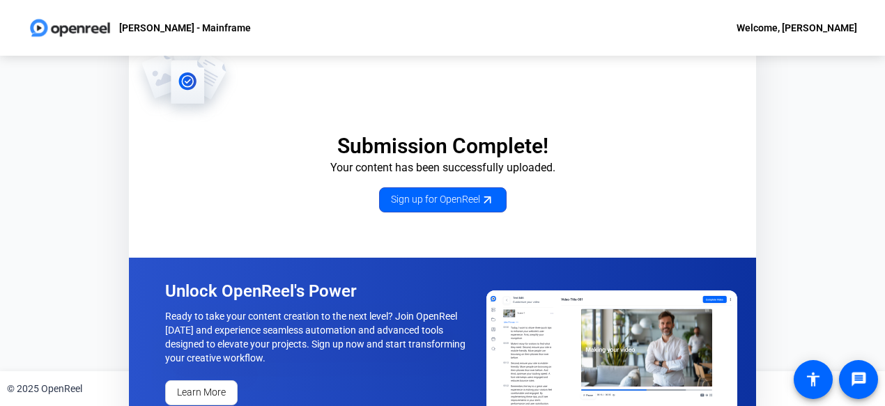
scroll to position [13, 0]
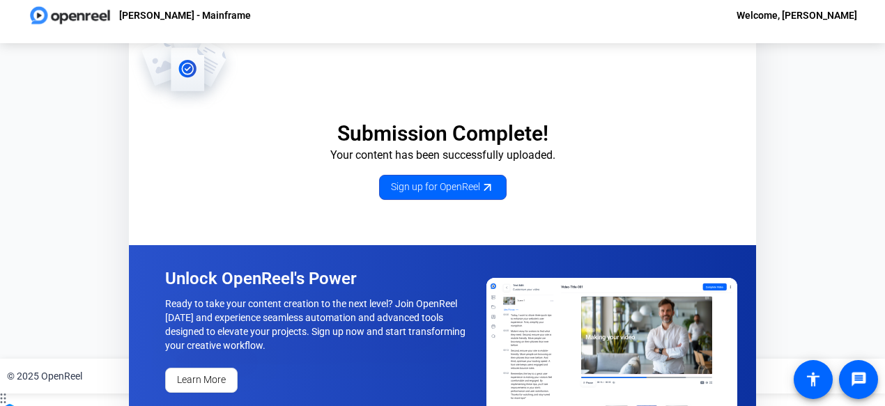
click at [159, 84] on img at bounding box center [184, 64] width 111 height 91
